Goal: Check status: Check status

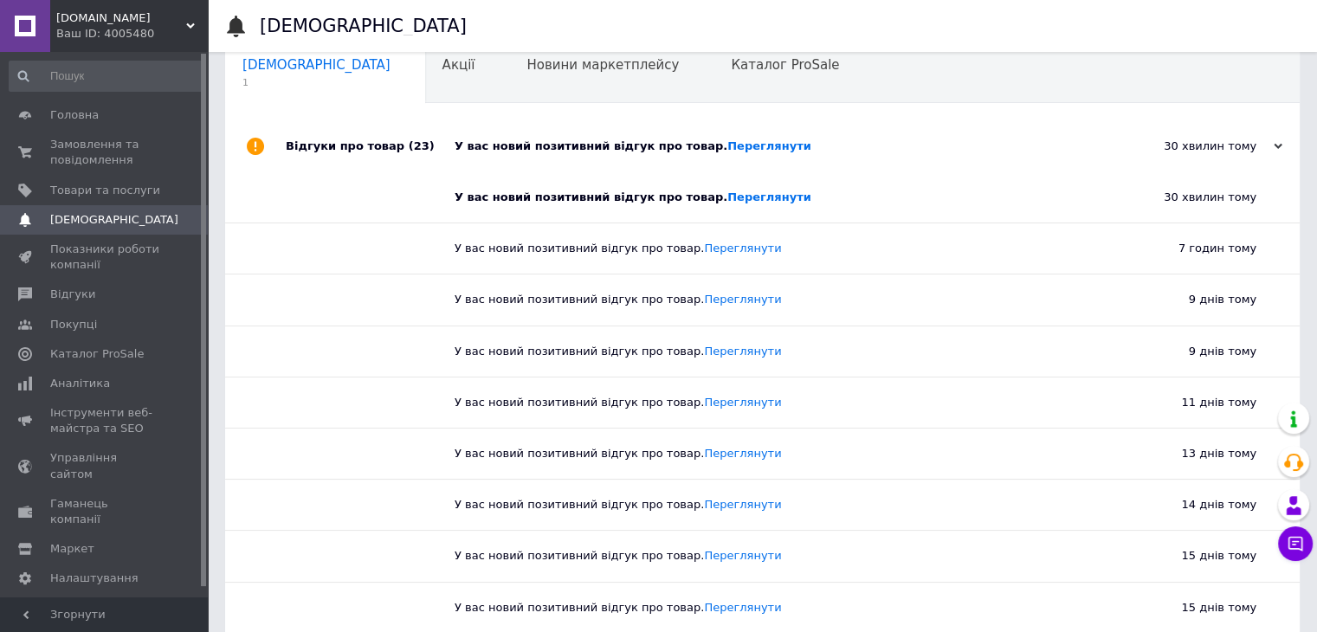
click at [79, 147] on span "Замовлення та повідомлення" at bounding box center [105, 152] width 110 height 31
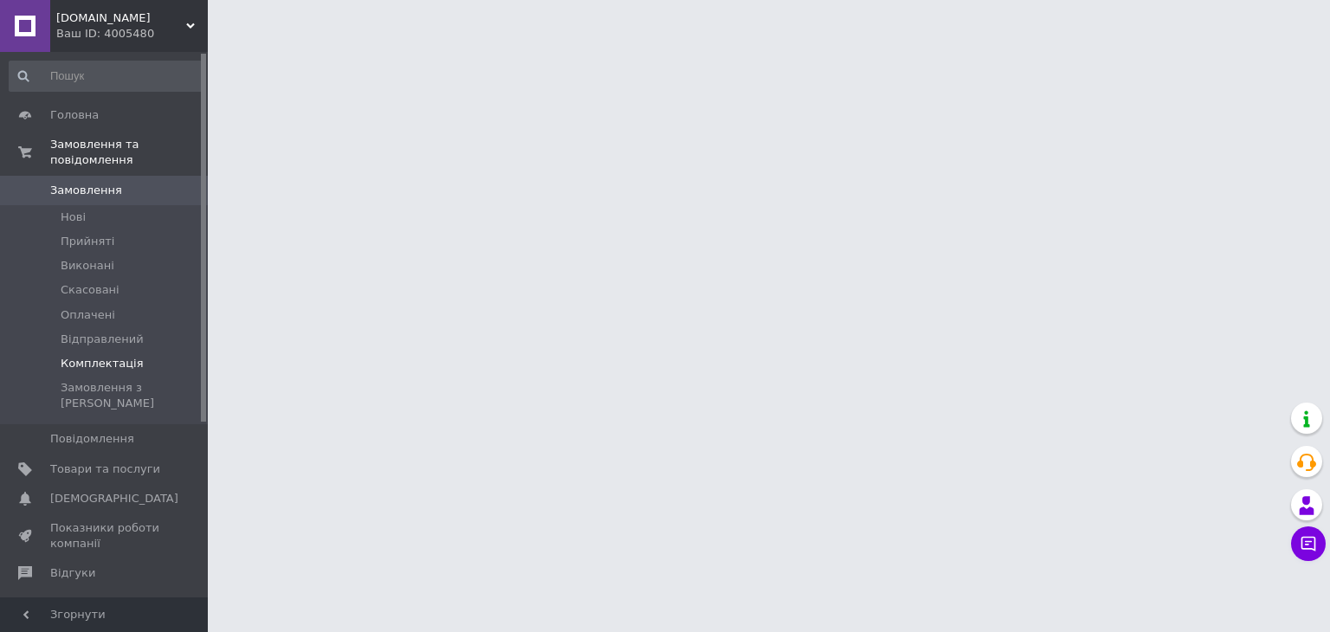
click at [103, 356] on span "Комплектація" at bounding box center [102, 364] width 82 height 16
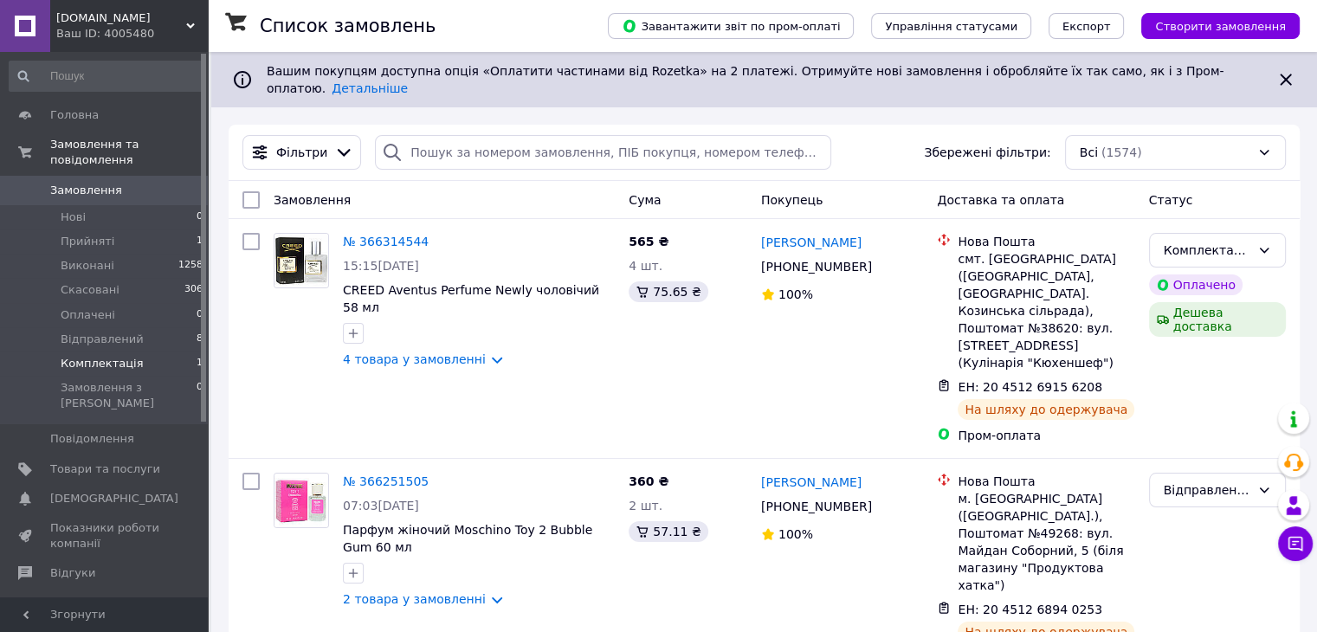
click at [125, 356] on span "Комплектація" at bounding box center [102, 364] width 82 height 16
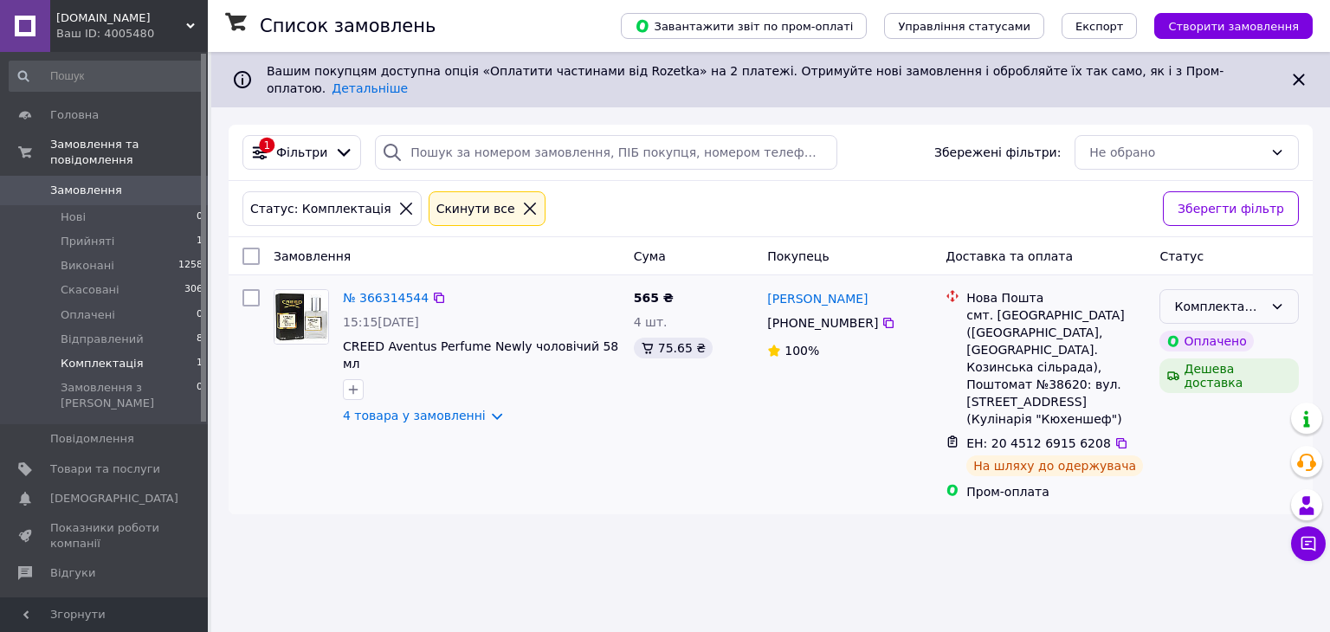
click at [1240, 297] on div "Комплектація" at bounding box center [1218, 306] width 89 height 19
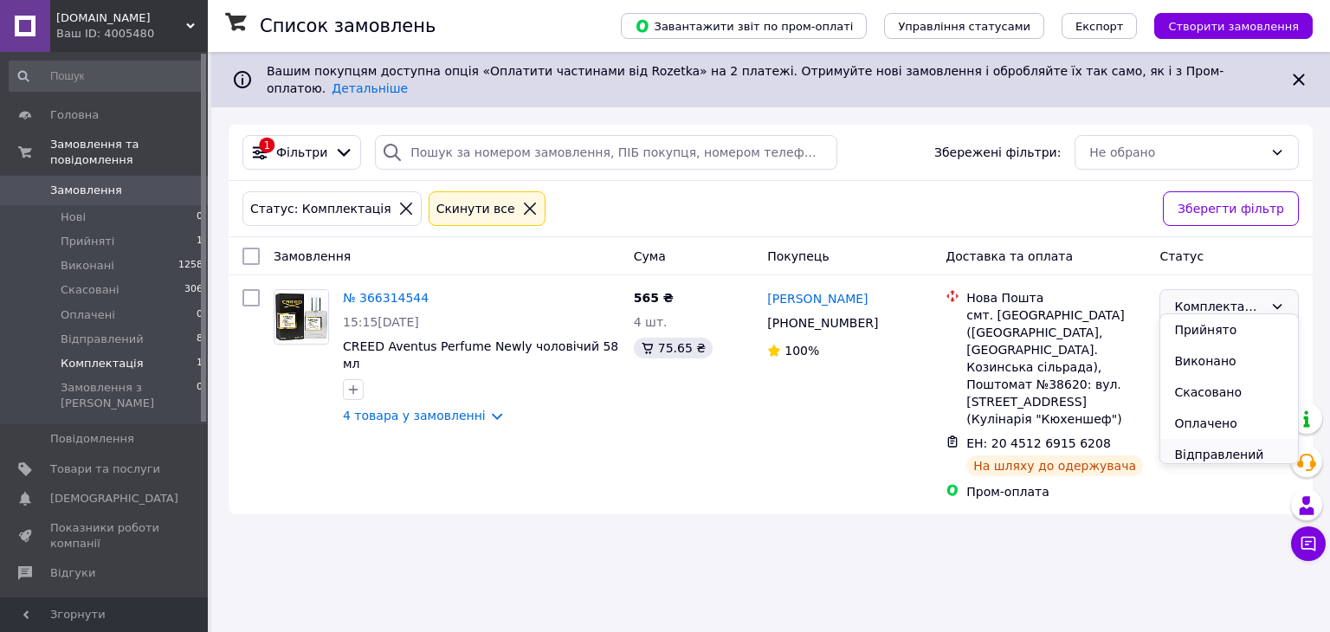
click at [1203, 451] on li "Відправлений" at bounding box center [1229, 454] width 138 height 31
